Goal: Information Seeking & Learning: Learn about a topic

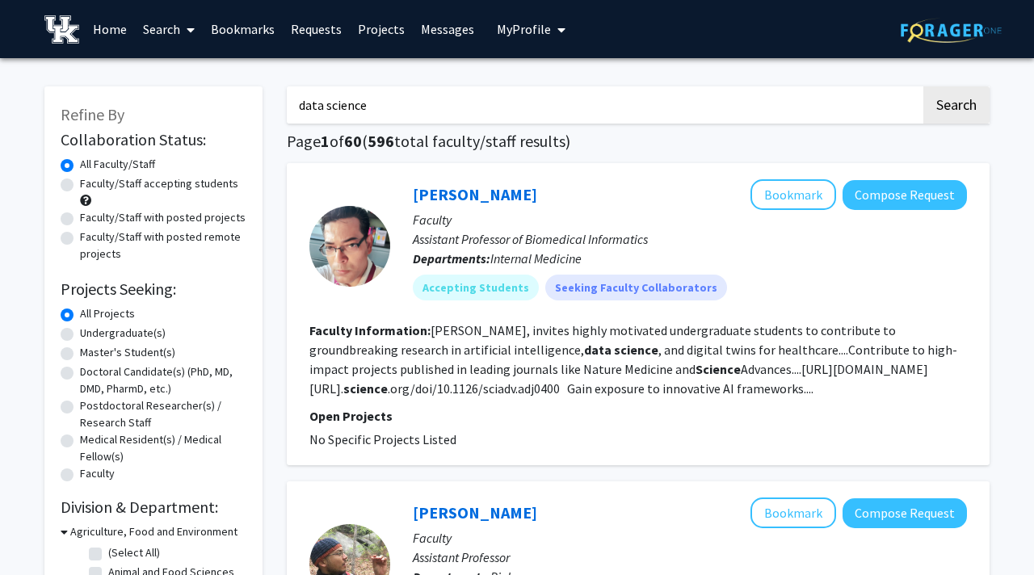
drag, startPoint x: 435, startPoint y: 112, endPoint x: 242, endPoint y: 96, distance: 193.8
type input "biostatistics"
click at [934, 115] on button "Search" at bounding box center [957, 104] width 66 height 37
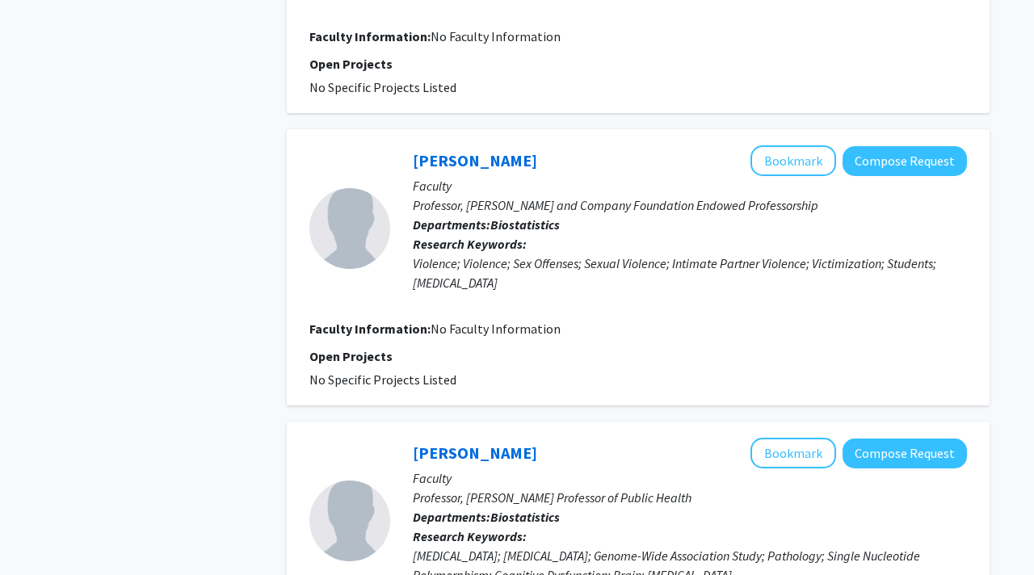
scroll to position [2617, 0]
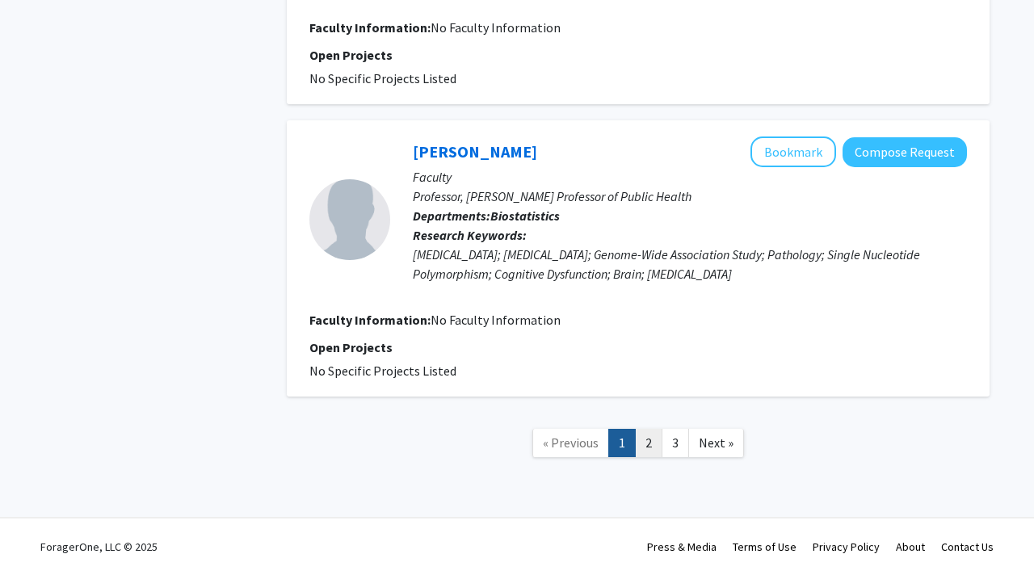
click at [646, 435] on link "2" at bounding box center [648, 443] width 27 height 28
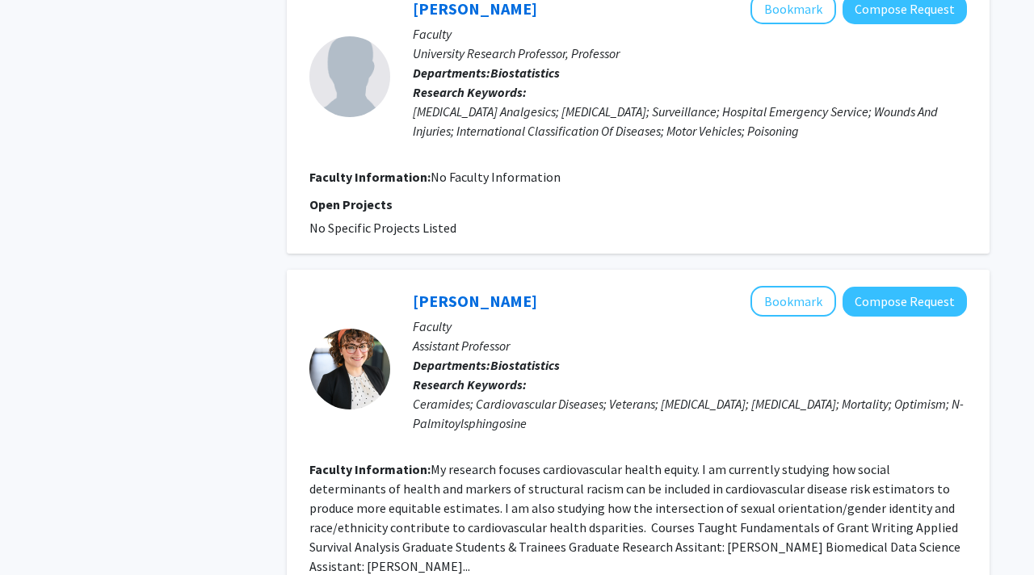
scroll to position [1276, 0]
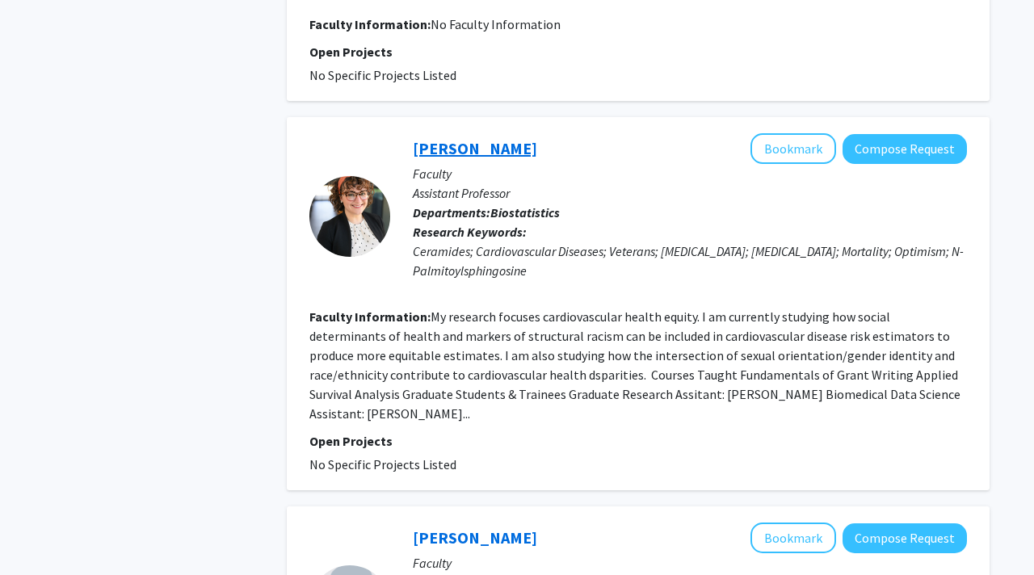
click at [434, 145] on link "Meredith Duncan" at bounding box center [475, 148] width 124 height 20
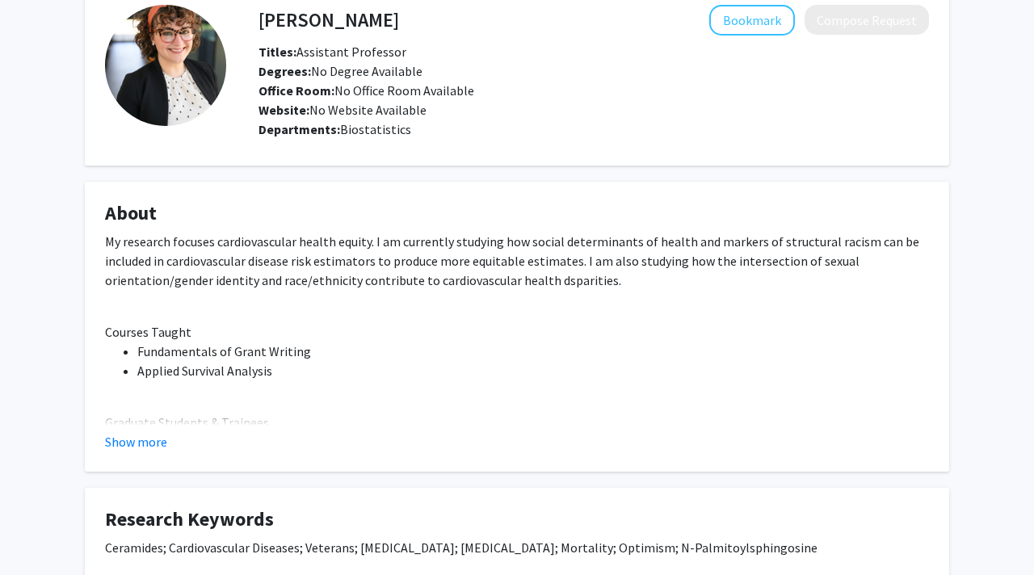
scroll to position [100, 0]
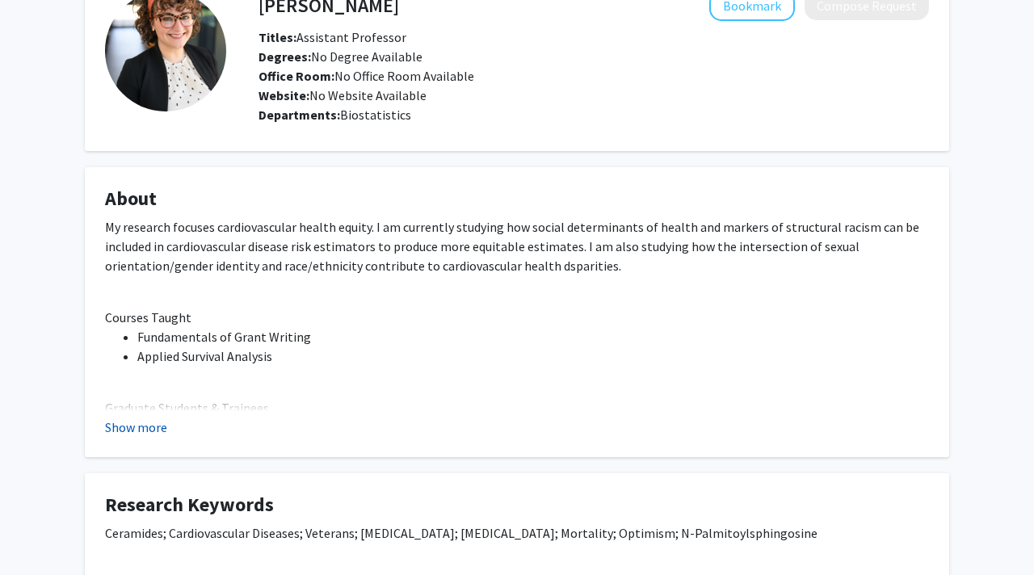
click at [148, 428] on button "Show more" at bounding box center [136, 427] width 62 height 19
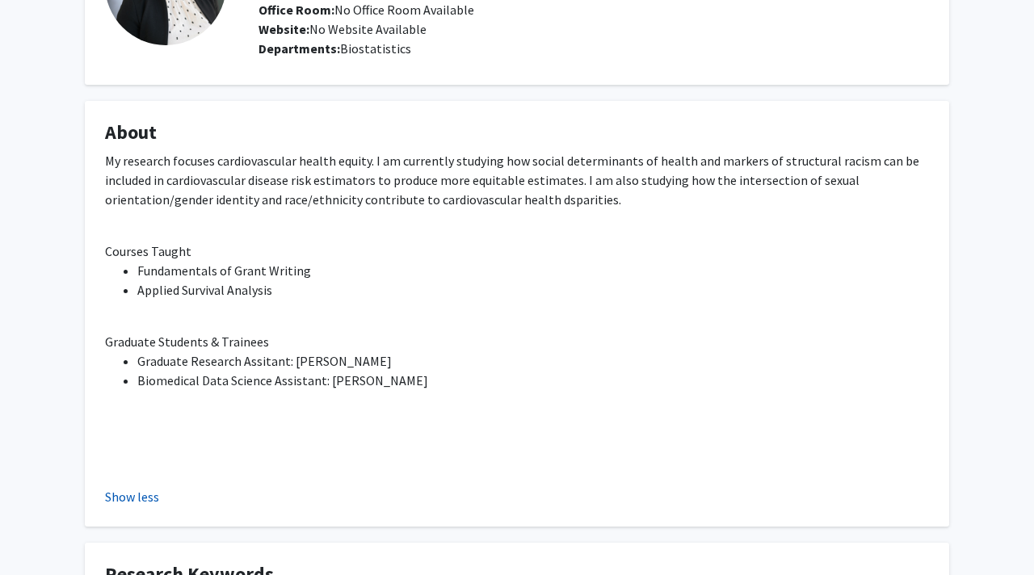
scroll to position [168, 0]
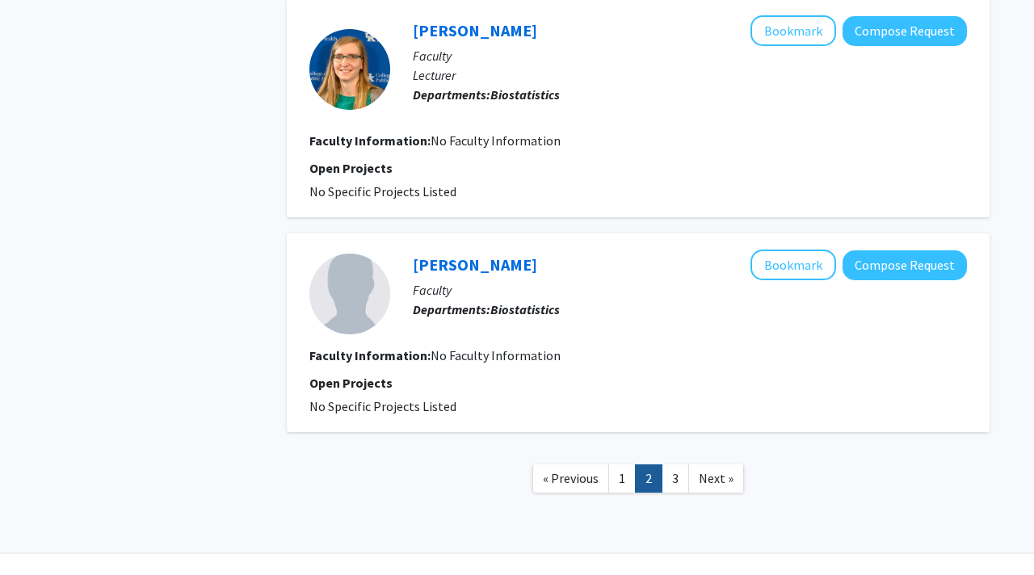
scroll to position [2404, 0]
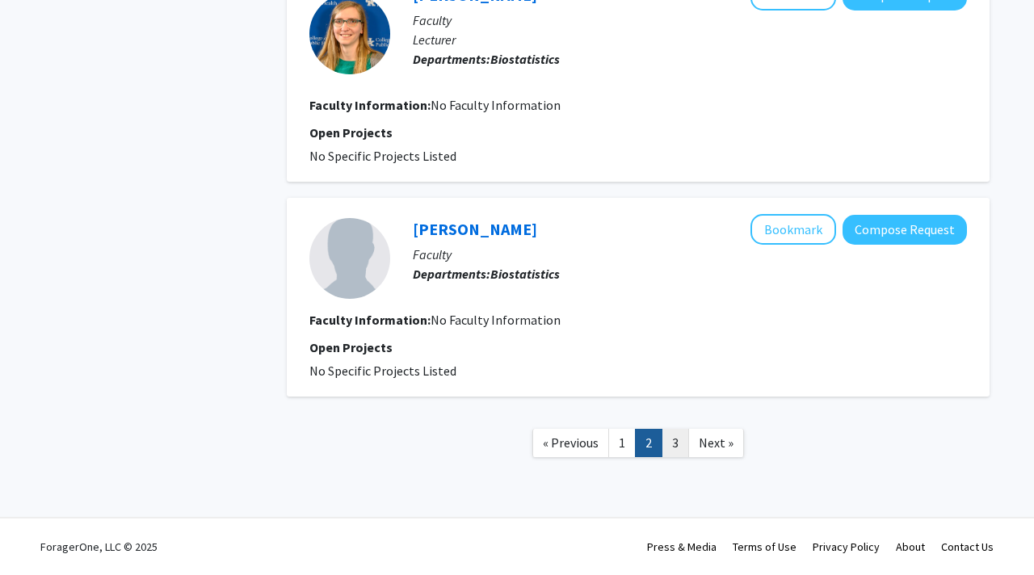
click at [672, 443] on link "3" at bounding box center [675, 443] width 27 height 28
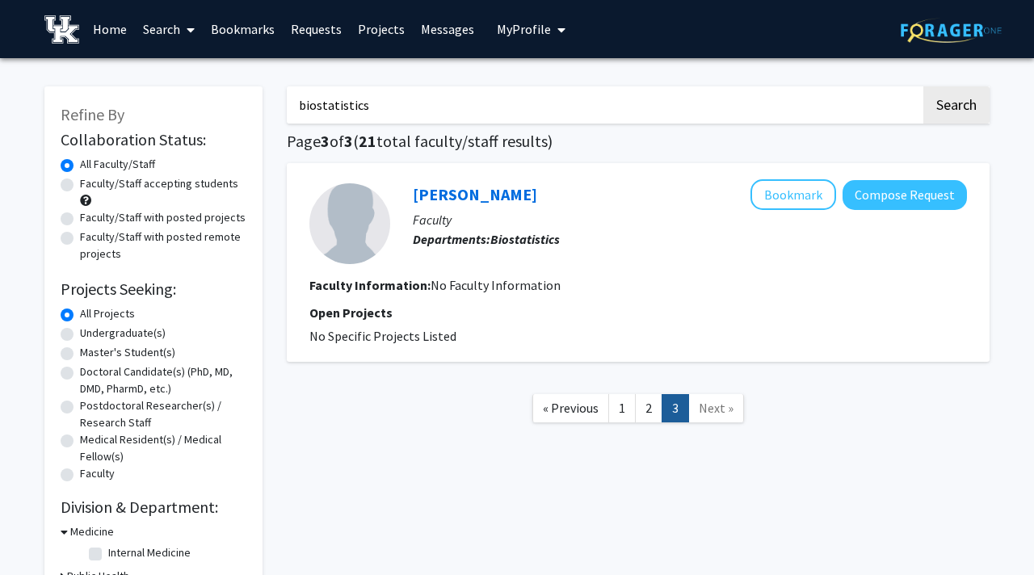
scroll to position [7, 0]
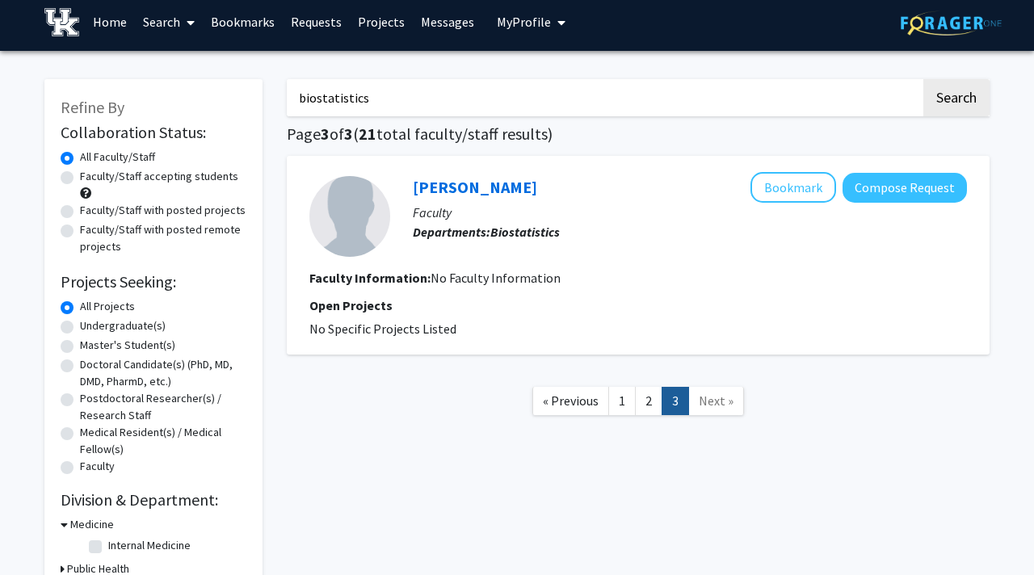
click at [244, 24] on link "Bookmarks" at bounding box center [243, 22] width 80 height 57
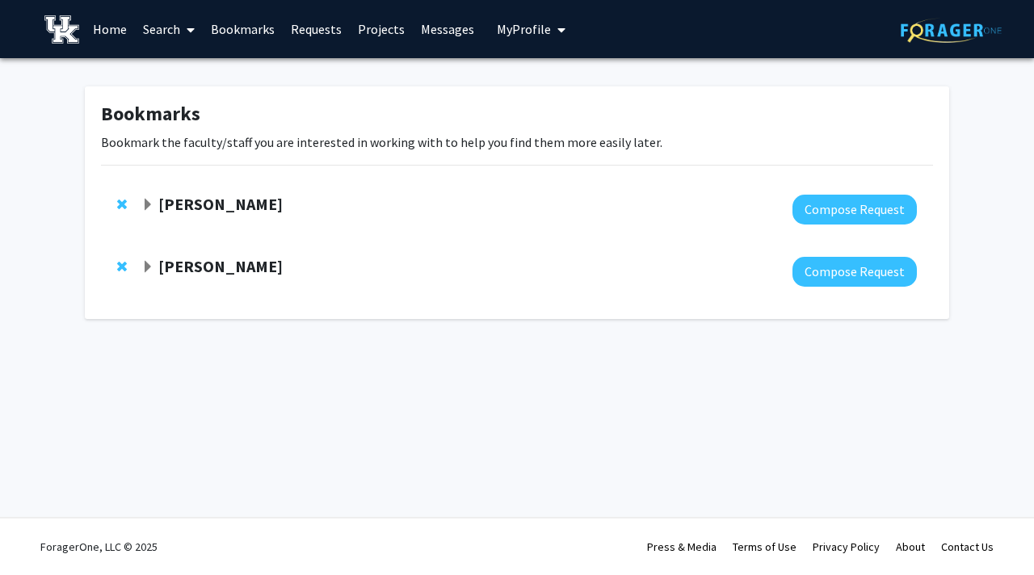
click at [210, 207] on strong "Jake Ferguson" at bounding box center [220, 204] width 124 height 20
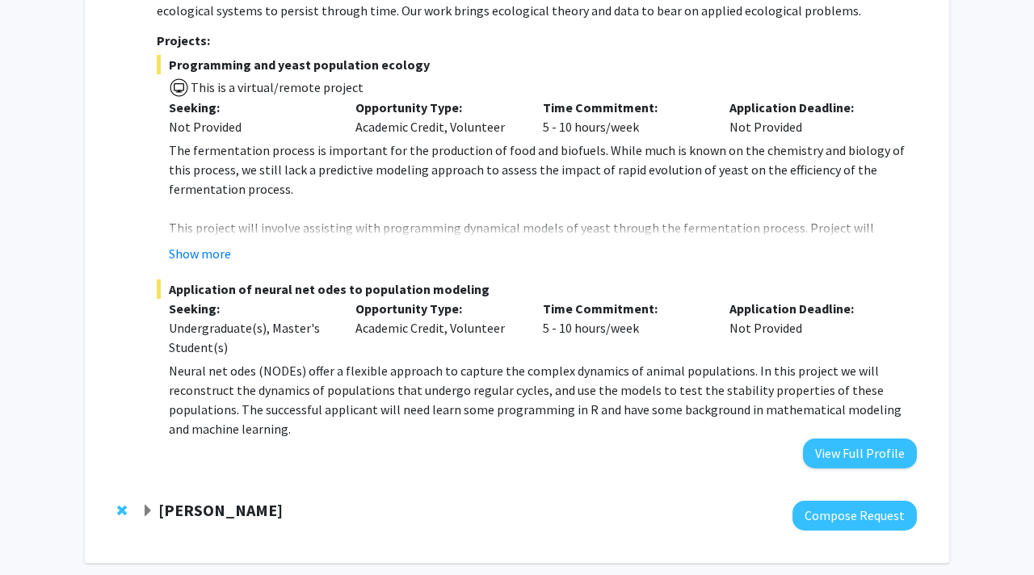
scroll to position [277, 0]
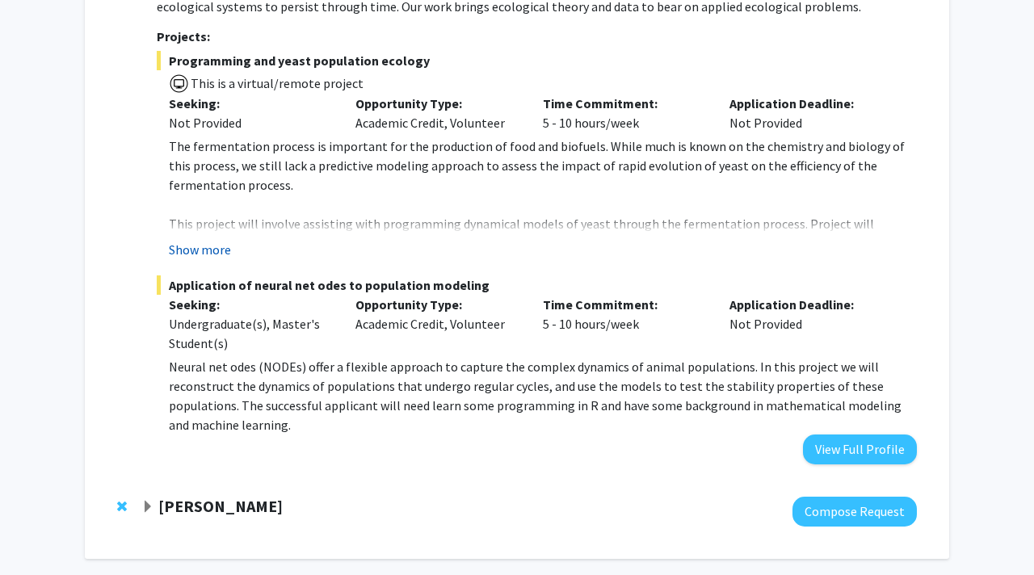
click at [206, 244] on button "Show more" at bounding box center [200, 249] width 62 height 19
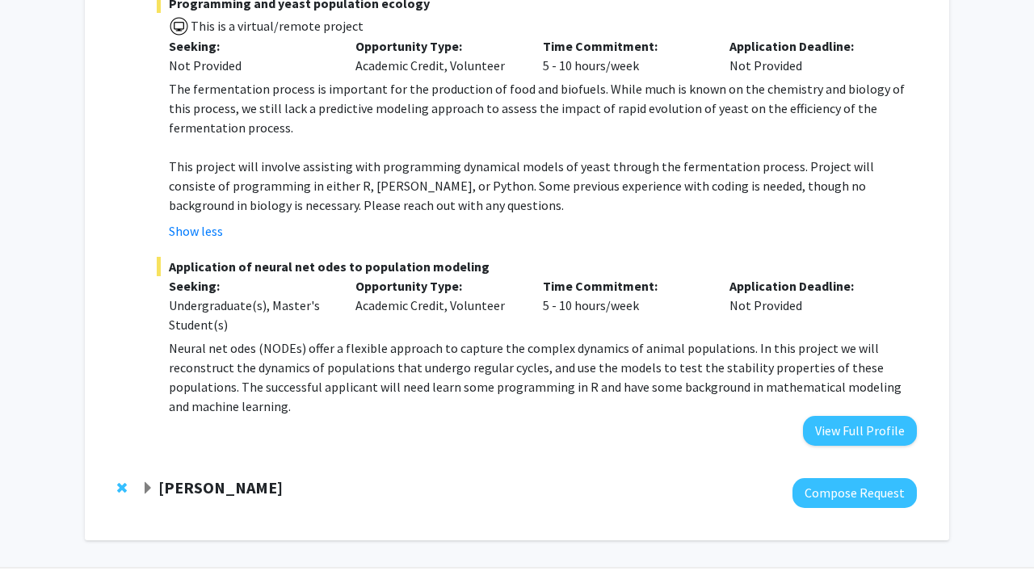
scroll to position [385, 0]
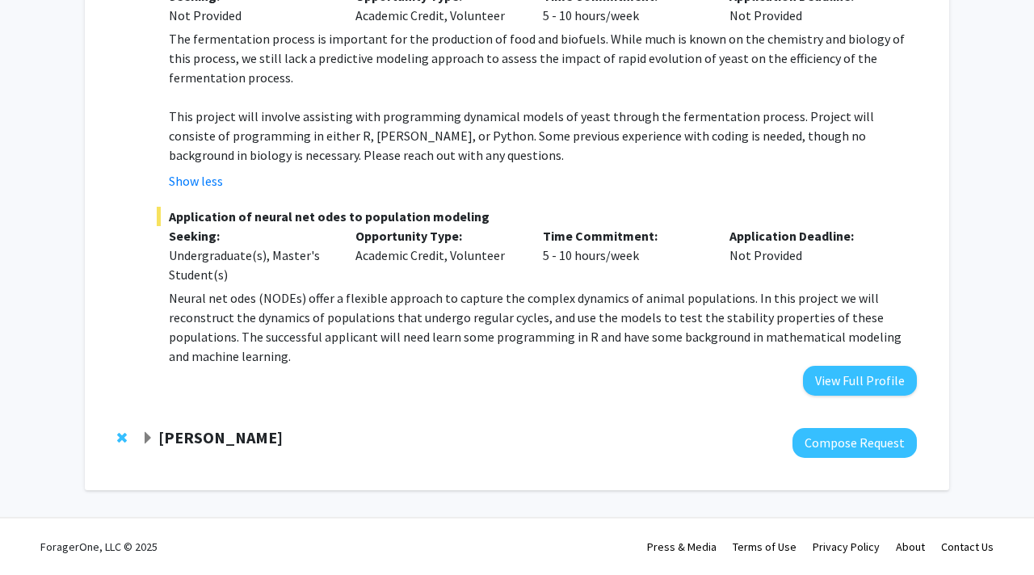
click at [188, 442] on strong "[PERSON_NAME]" at bounding box center [220, 437] width 124 height 20
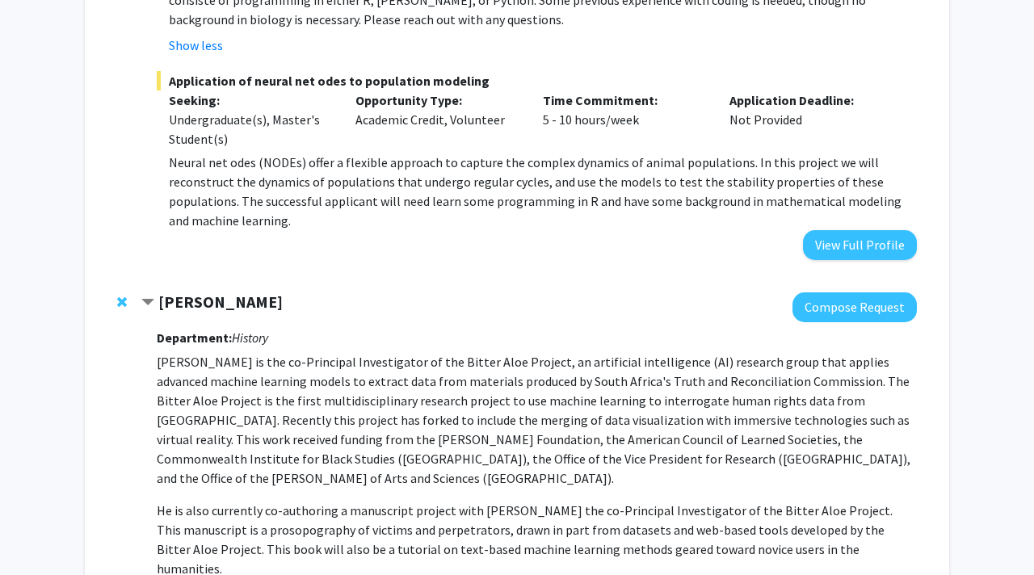
scroll to position [686, 0]
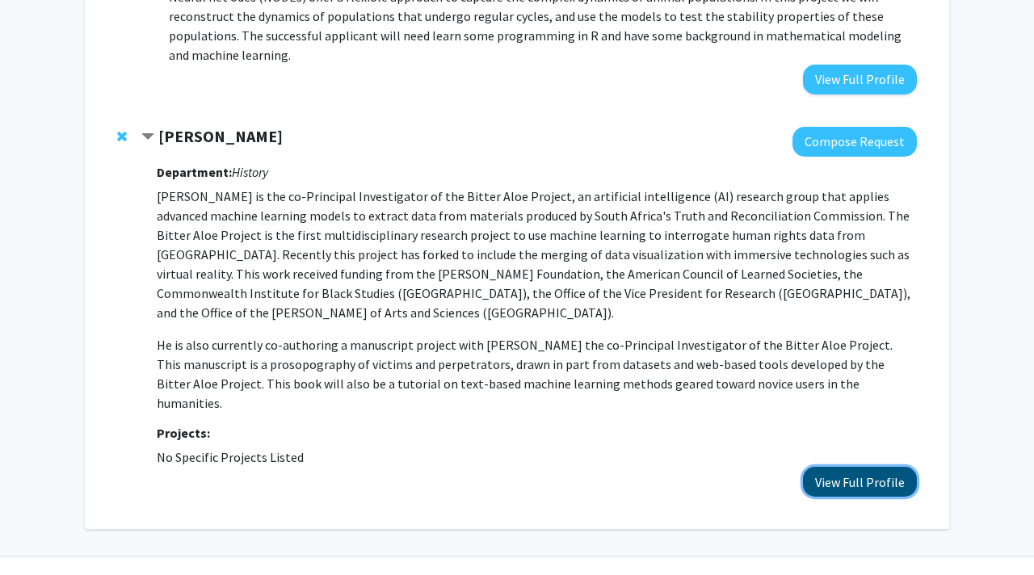
click at [842, 467] on button "View Full Profile" at bounding box center [860, 482] width 114 height 30
